Goal: Task Accomplishment & Management: Manage account settings

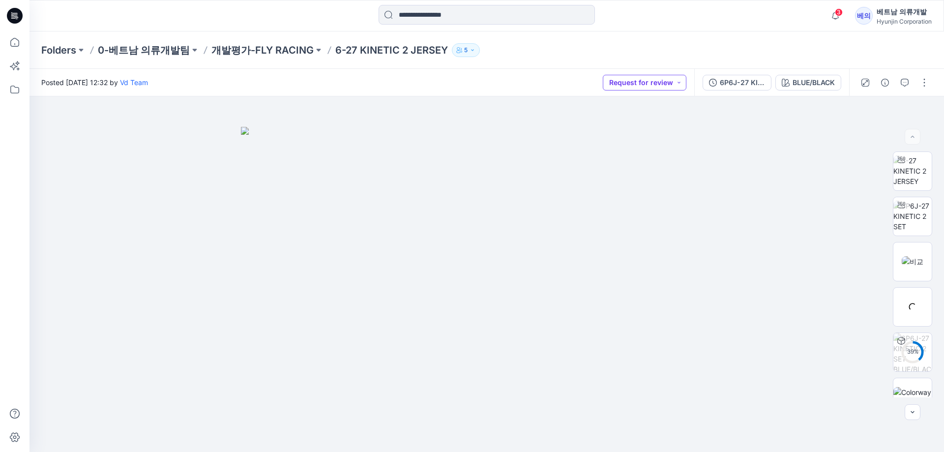
click at [651, 86] on button "Request for review" at bounding box center [645, 83] width 84 height 16
click at [619, 147] on p "Approved" at bounding box center [633, 150] width 32 height 13
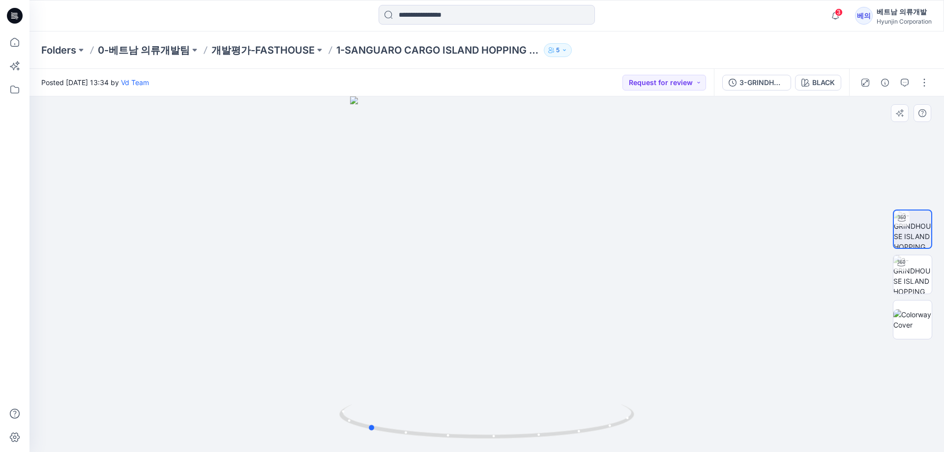
drag, startPoint x: 477, startPoint y: 288, endPoint x: 621, endPoint y: 295, distance: 144.2
click at [621, 295] on div at bounding box center [486, 273] width 914 height 355
drag, startPoint x: 475, startPoint y: 299, endPoint x: 475, endPoint y: 305, distance: 5.4
click at [475, 305] on div at bounding box center [486, 273] width 914 height 355
click at [812, 89] on button "BLACK" at bounding box center [818, 83] width 46 height 16
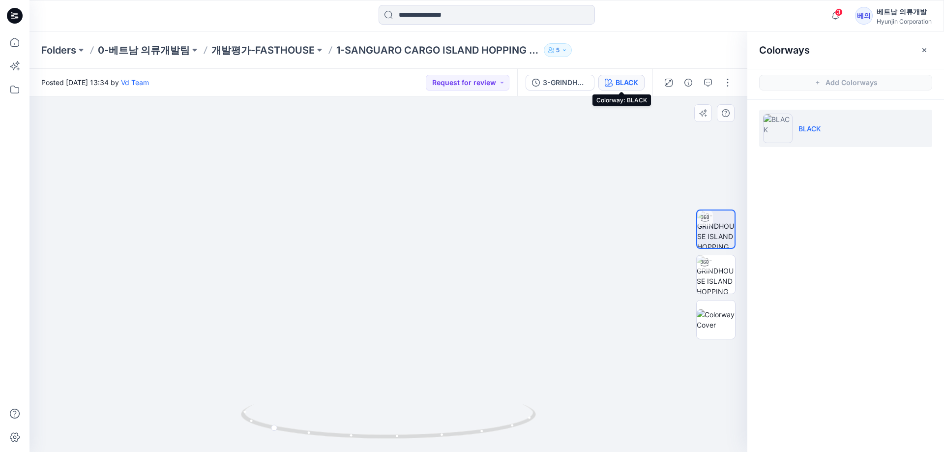
drag, startPoint x: 311, startPoint y: 286, endPoint x: 424, endPoint y: 282, distance: 113.1
click at [424, 283] on img at bounding box center [388, 250] width 349 height 404
drag, startPoint x: 370, startPoint y: 154, endPoint x: 433, endPoint y: 144, distance: 64.2
click at [488, 156] on img at bounding box center [388, 248] width 349 height 407
drag, startPoint x: 347, startPoint y: 131, endPoint x: 318, endPoint y: 129, distance: 28.5
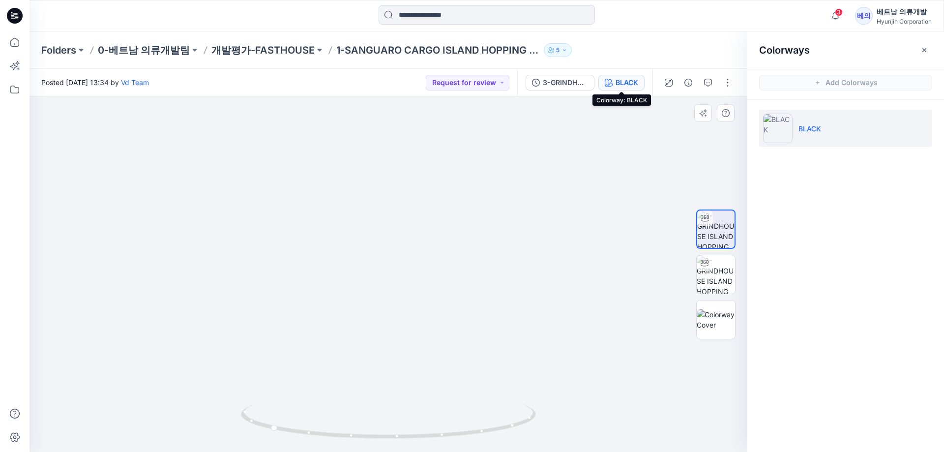
click at [318, 129] on img at bounding box center [388, 241] width 349 height 420
drag, startPoint x: 299, startPoint y: 432, endPoint x: 434, endPoint y: 271, distance: 209.7
click at [432, 421] on icon at bounding box center [389, 422] width 297 height 37
drag, startPoint x: 445, startPoint y: 171, endPoint x: 456, endPoint y: 307, distance: 137.0
click at [456, 307] on img at bounding box center [388, 268] width 349 height 368
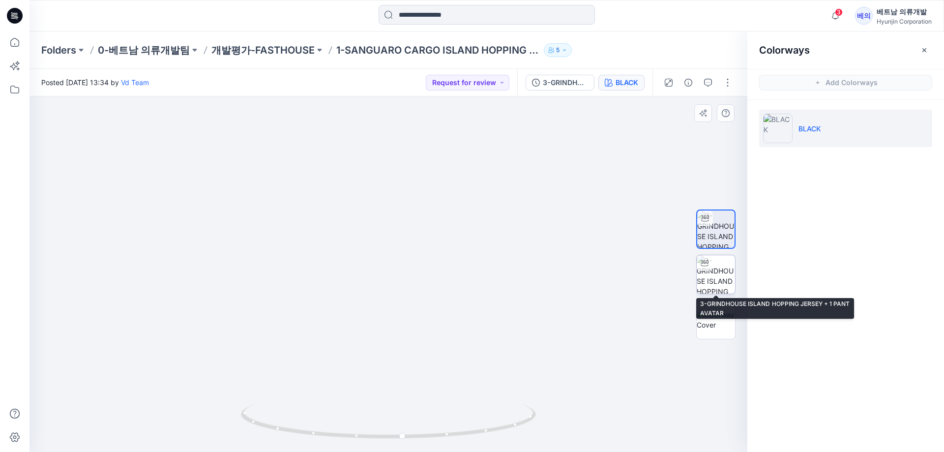
click at [703, 281] on img at bounding box center [715, 274] width 38 height 38
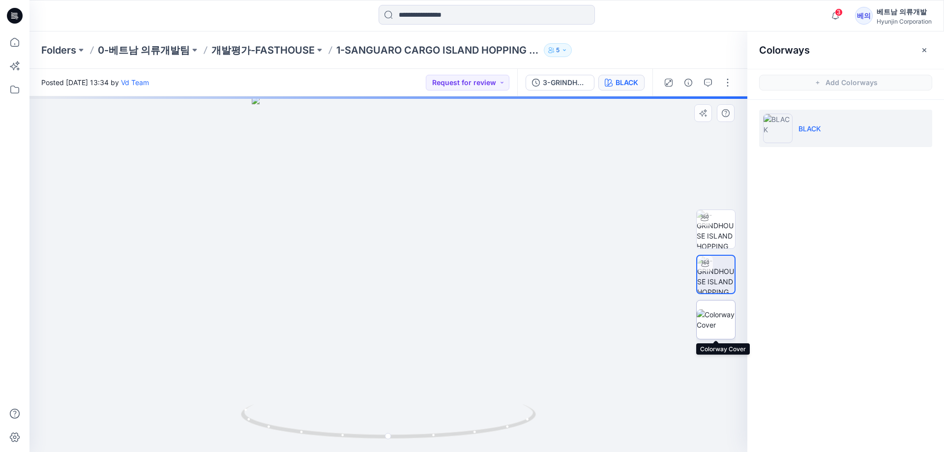
click at [724, 315] on img at bounding box center [715, 319] width 38 height 21
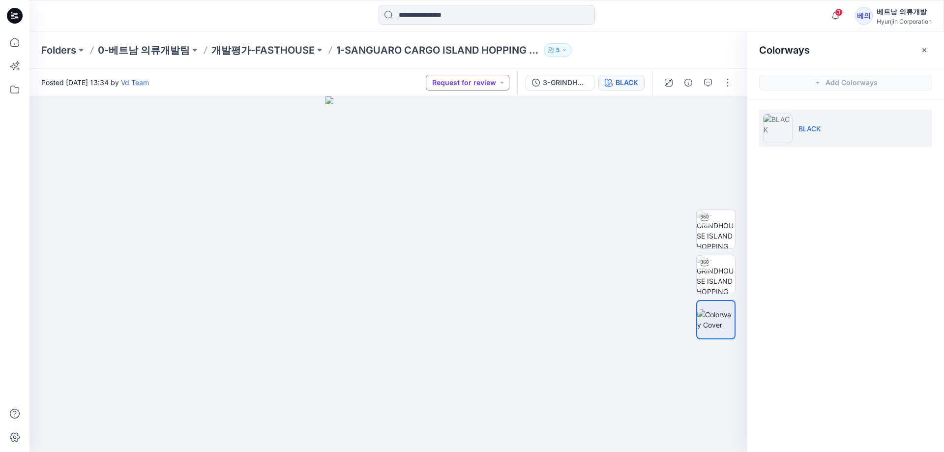
click at [465, 83] on button "Request for review" at bounding box center [468, 83] width 84 height 16
click at [453, 146] on p "Approved" at bounding box center [456, 150] width 32 height 13
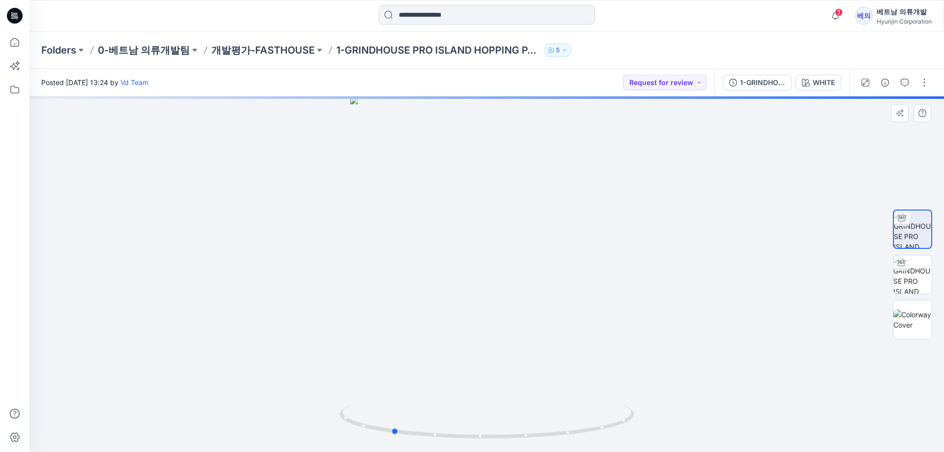
drag, startPoint x: 446, startPoint y: 309, endPoint x: 640, endPoint y: 317, distance: 193.8
click at [640, 317] on div at bounding box center [486, 273] width 914 height 355
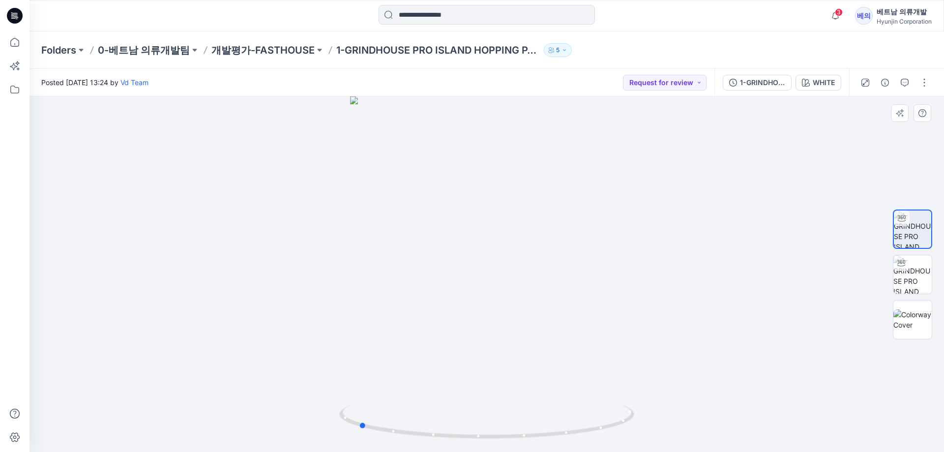
drag, startPoint x: 540, startPoint y: 307, endPoint x: 428, endPoint y: 307, distance: 111.6
click at [428, 307] on div at bounding box center [486, 273] width 914 height 355
click at [683, 82] on button "Request for review" at bounding box center [665, 83] width 84 height 16
click at [651, 150] on p "Approved" at bounding box center [653, 150] width 32 height 13
